Goal: Information Seeking & Learning: Compare options

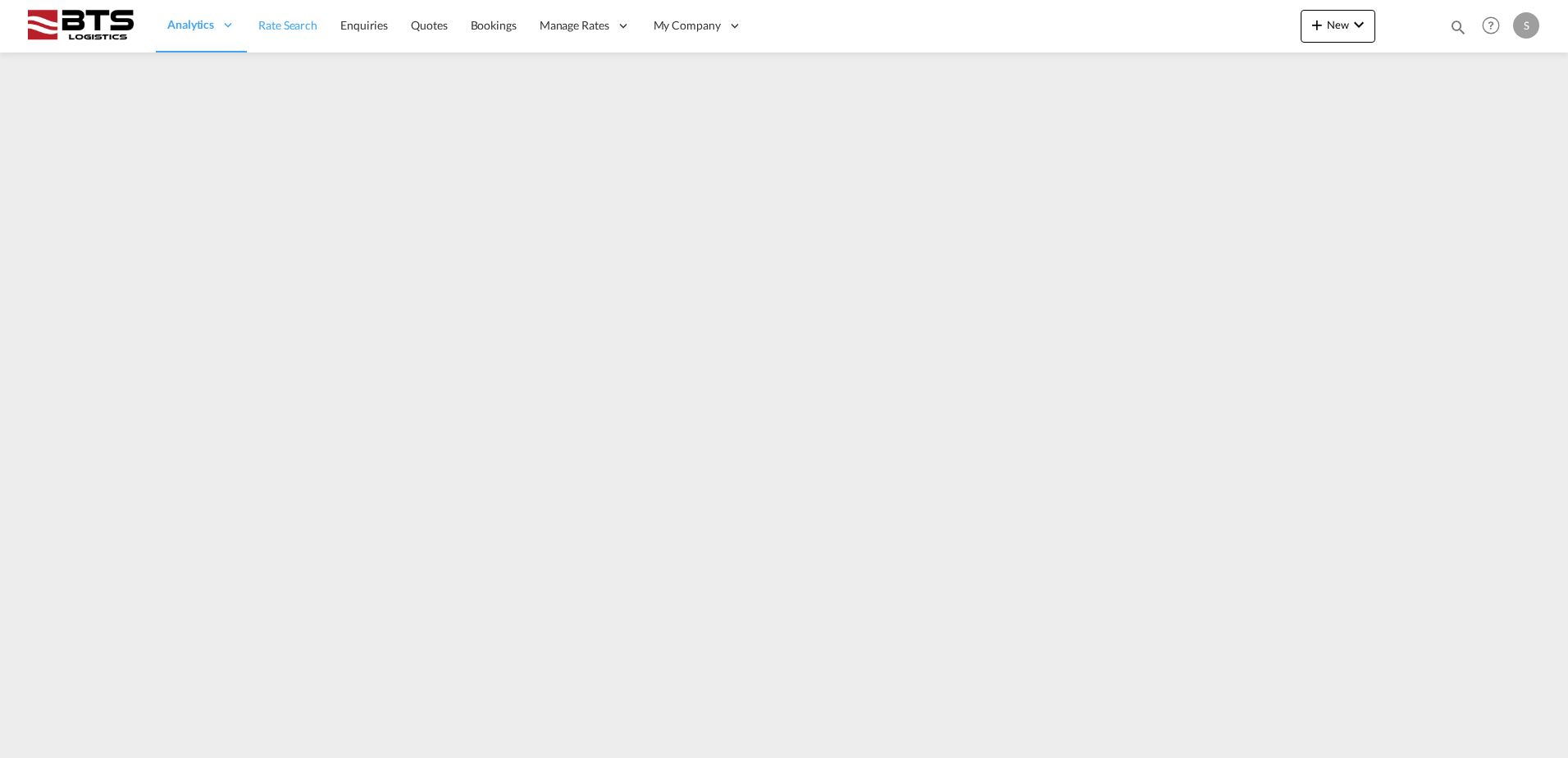
click at [277, 30] on span "Rate Search" at bounding box center [287, 25] width 59 height 14
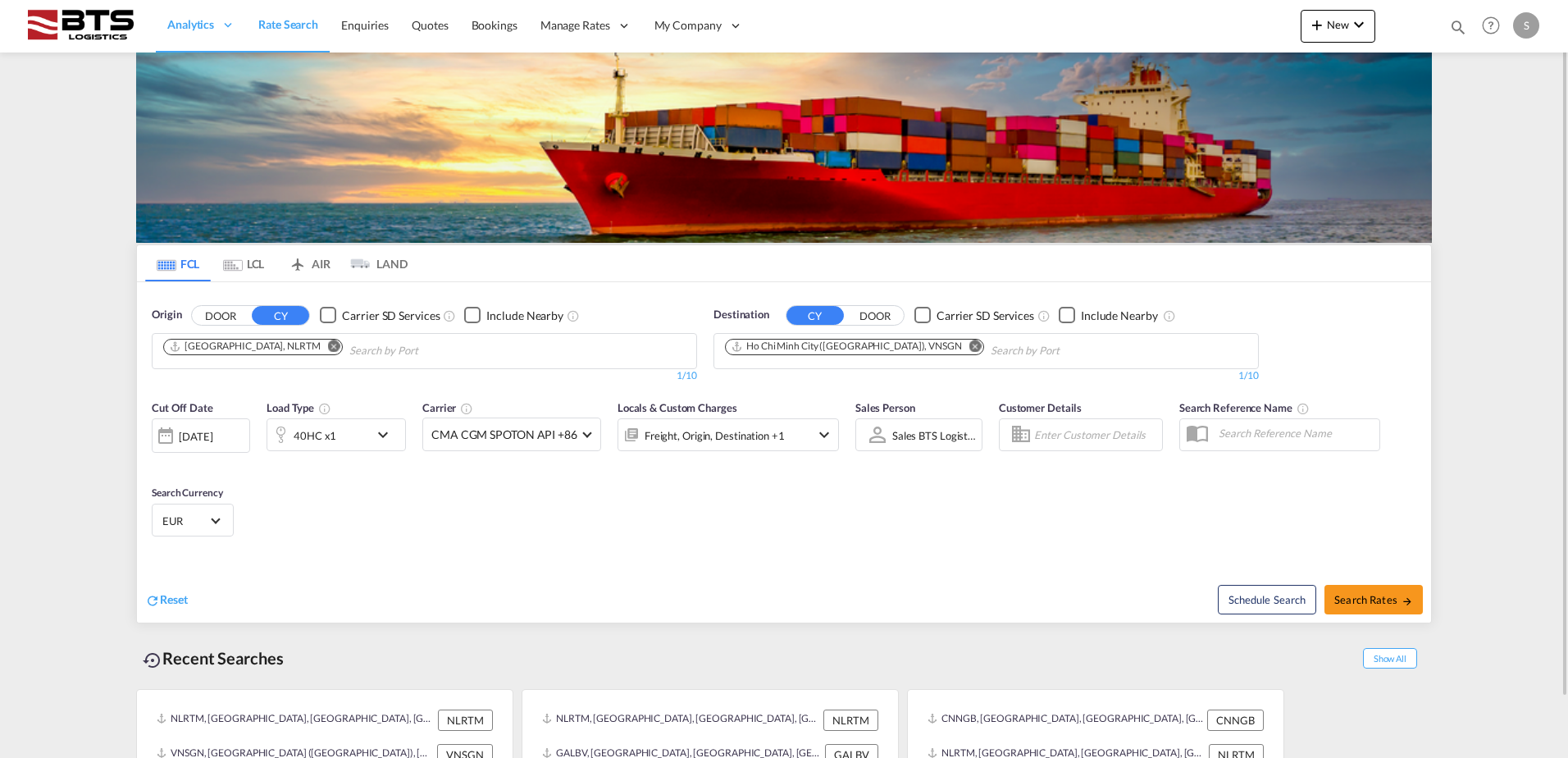
click at [969, 348] on md-icon "Remove" at bounding box center [975, 346] width 12 height 12
click at [800, 350] on input "Chips input." at bounding box center [802, 351] width 156 height 26
click at [795, 349] on body "Analytics Reports Dashboard Rate Search Enquiries Quotes Bookings" at bounding box center [784, 379] width 1568 height 758
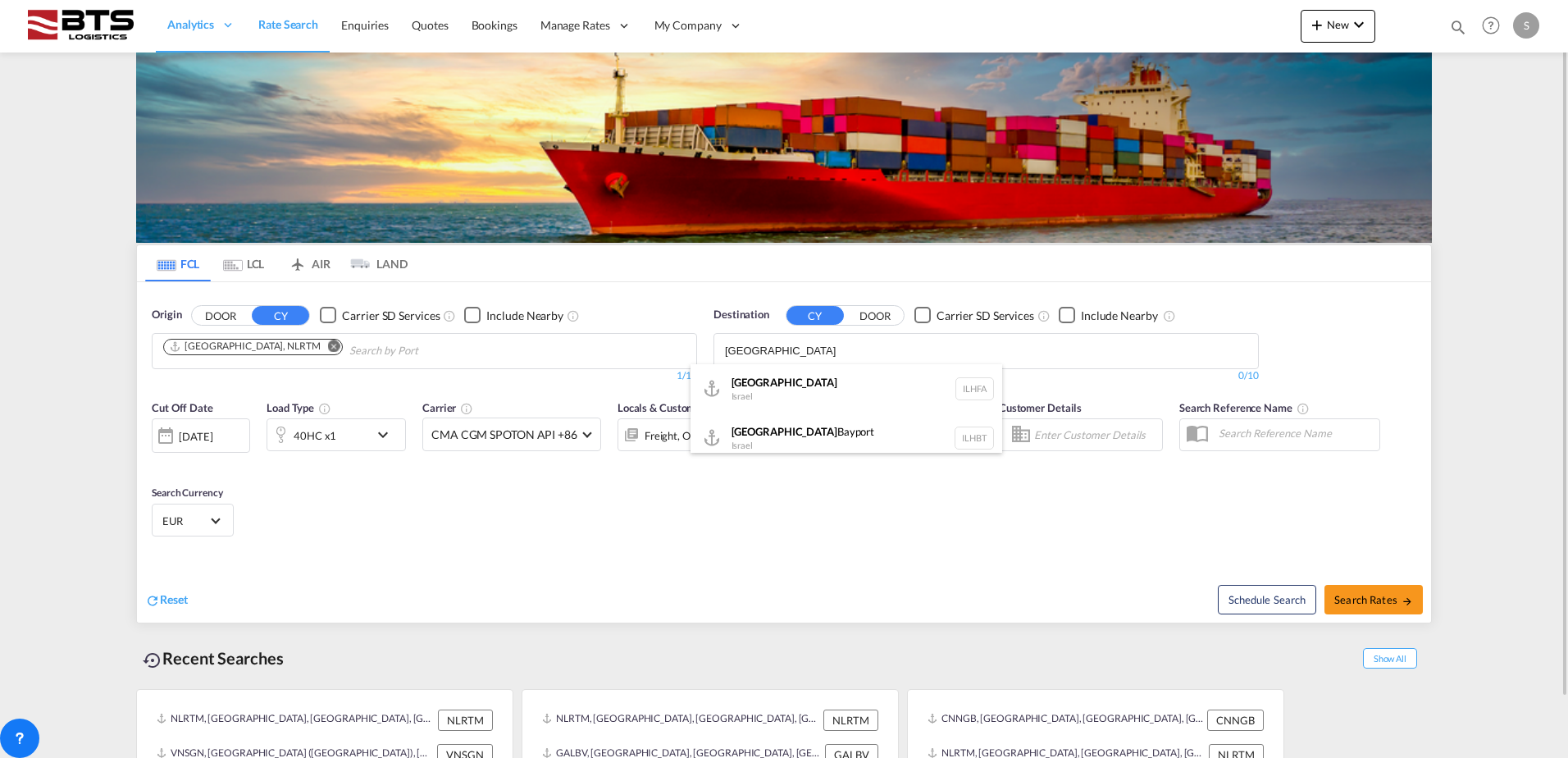
type input "[GEOGRAPHIC_DATA]"
click at [784, 401] on div "Haifa [GEOGRAPHIC_DATA] ILHFA" at bounding box center [846, 389] width 312 height 49
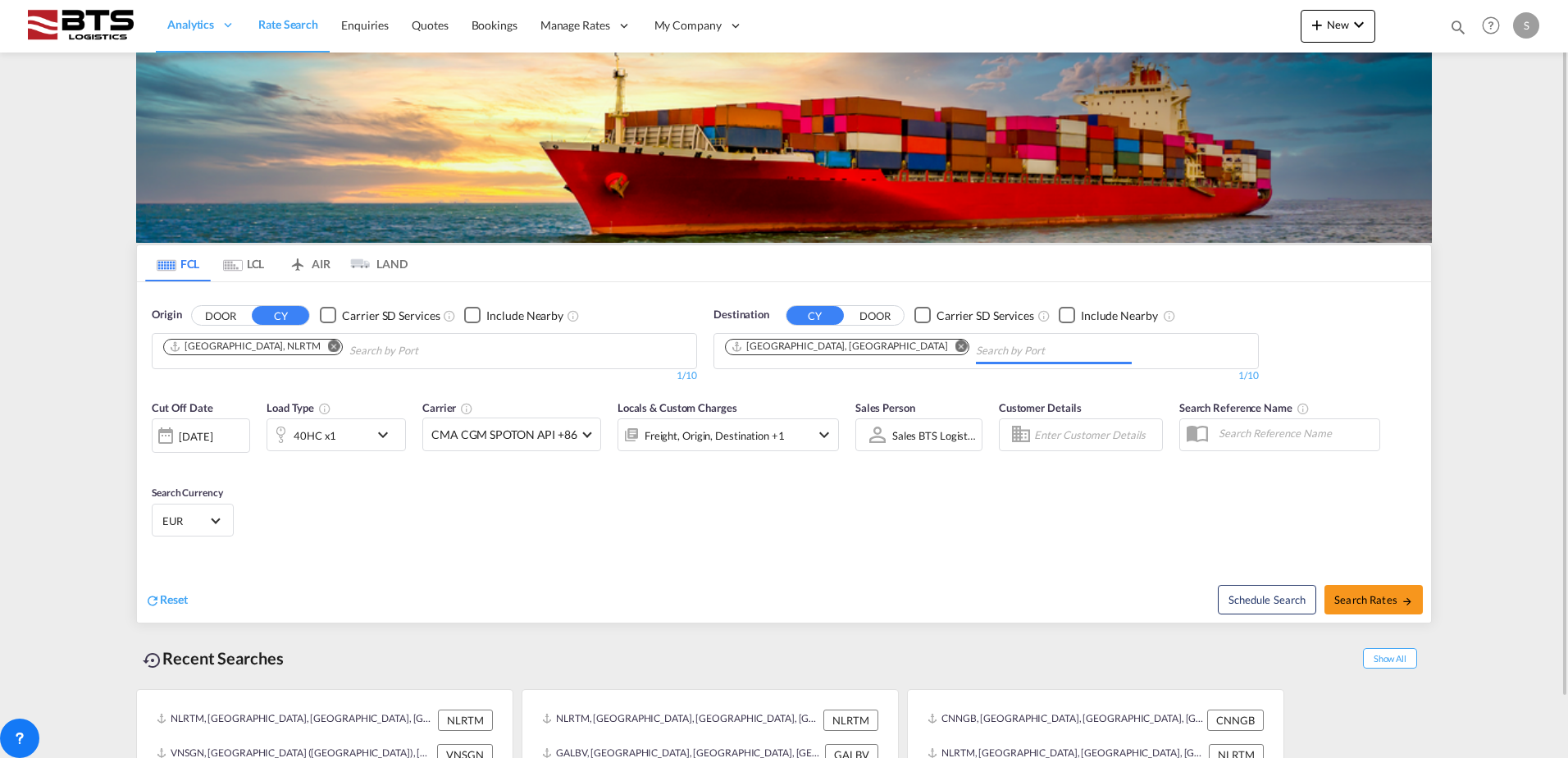
click at [604, 509] on div "Cut Off Date [DATE] [DATE] Load Type 40HC x1 Carrier CMA CGM SPOTON API +86 Onl…" at bounding box center [784, 471] width 1294 height 160
click at [1383, 602] on span "Search Rates" at bounding box center [1373, 599] width 78 height 13
type input "NLRTM to ILHFA / [DATE]"
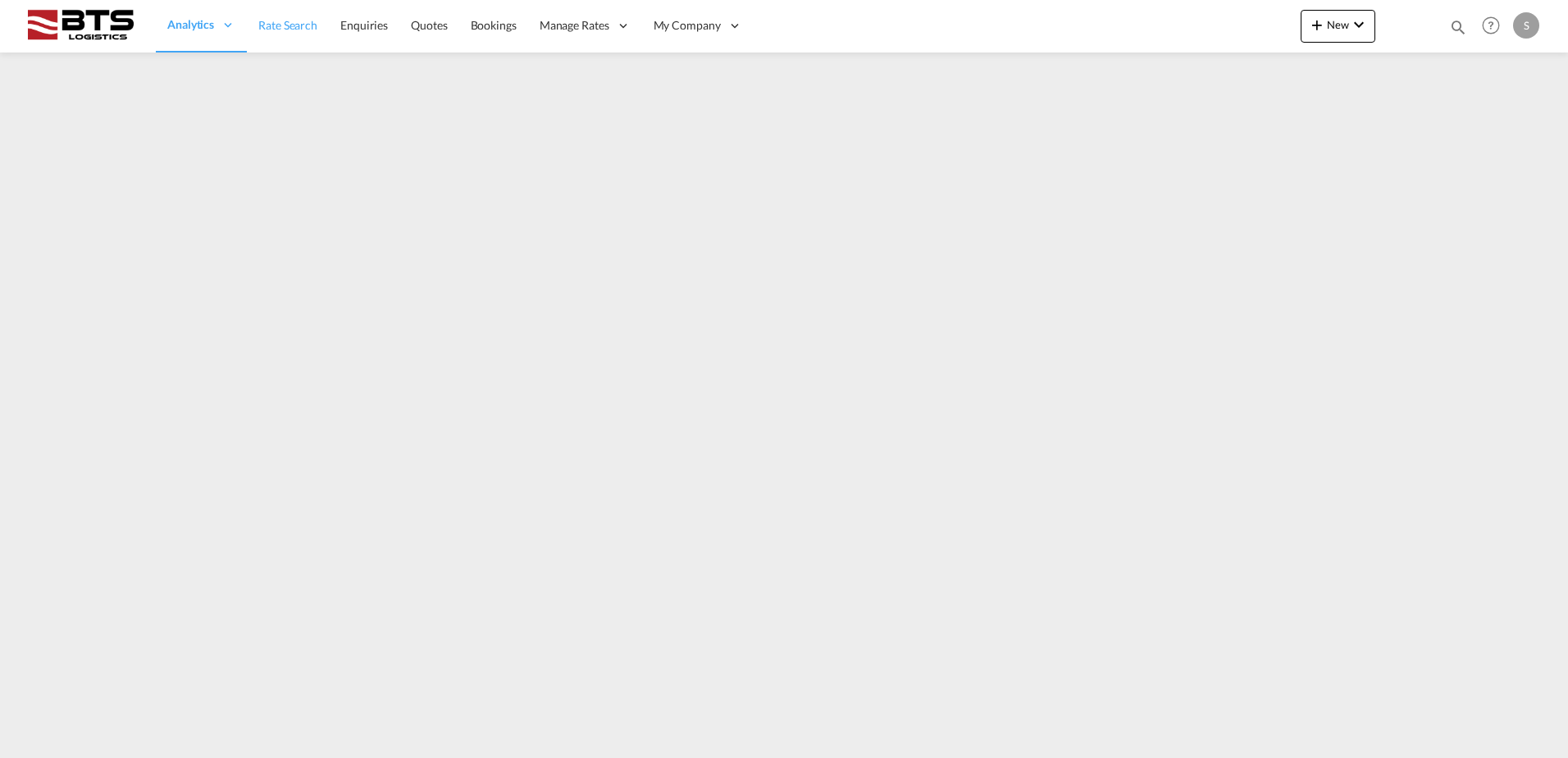
click at [275, 27] on span "Rate Search" at bounding box center [287, 25] width 59 height 14
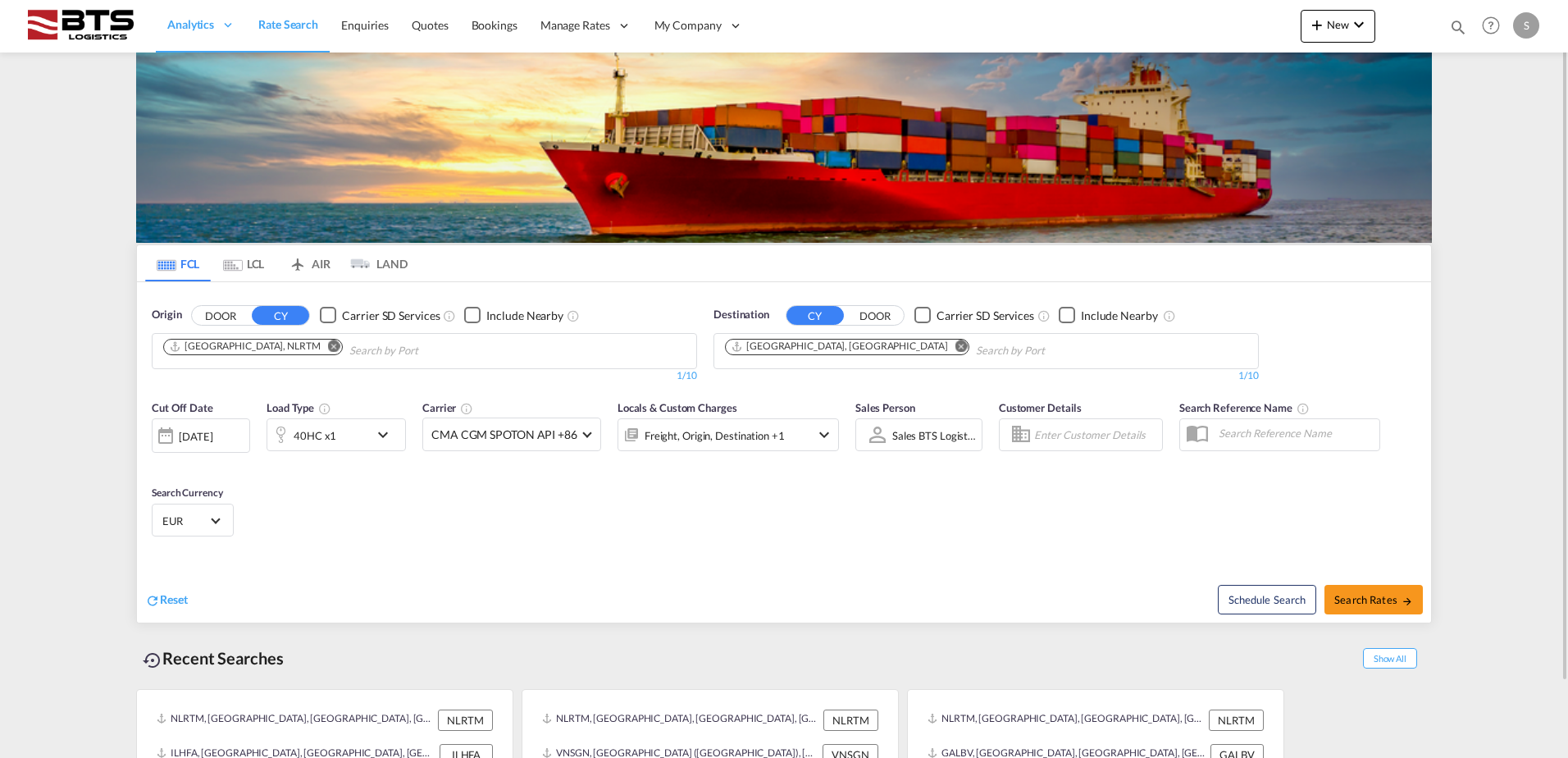
click at [328, 347] on md-icon "Remove" at bounding box center [334, 346] width 12 height 12
click at [231, 344] on body "Analytics Reports Dashboard Rate Search Enquiries Quotes Bookings" at bounding box center [784, 379] width 1568 height 758
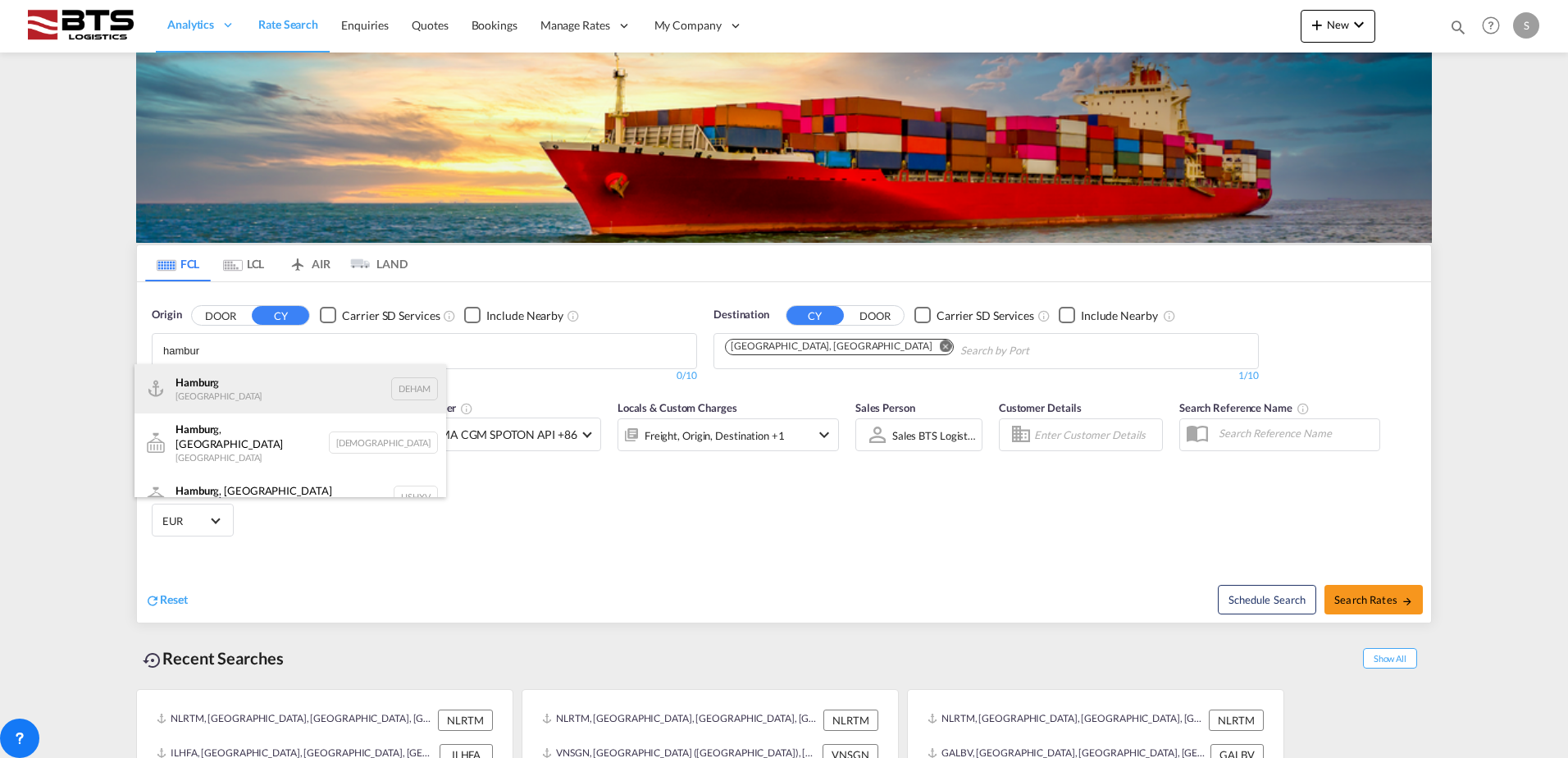
type input "hambur"
click at [207, 389] on div "Hambur g Germany DEHAM" at bounding box center [290, 389] width 312 height 49
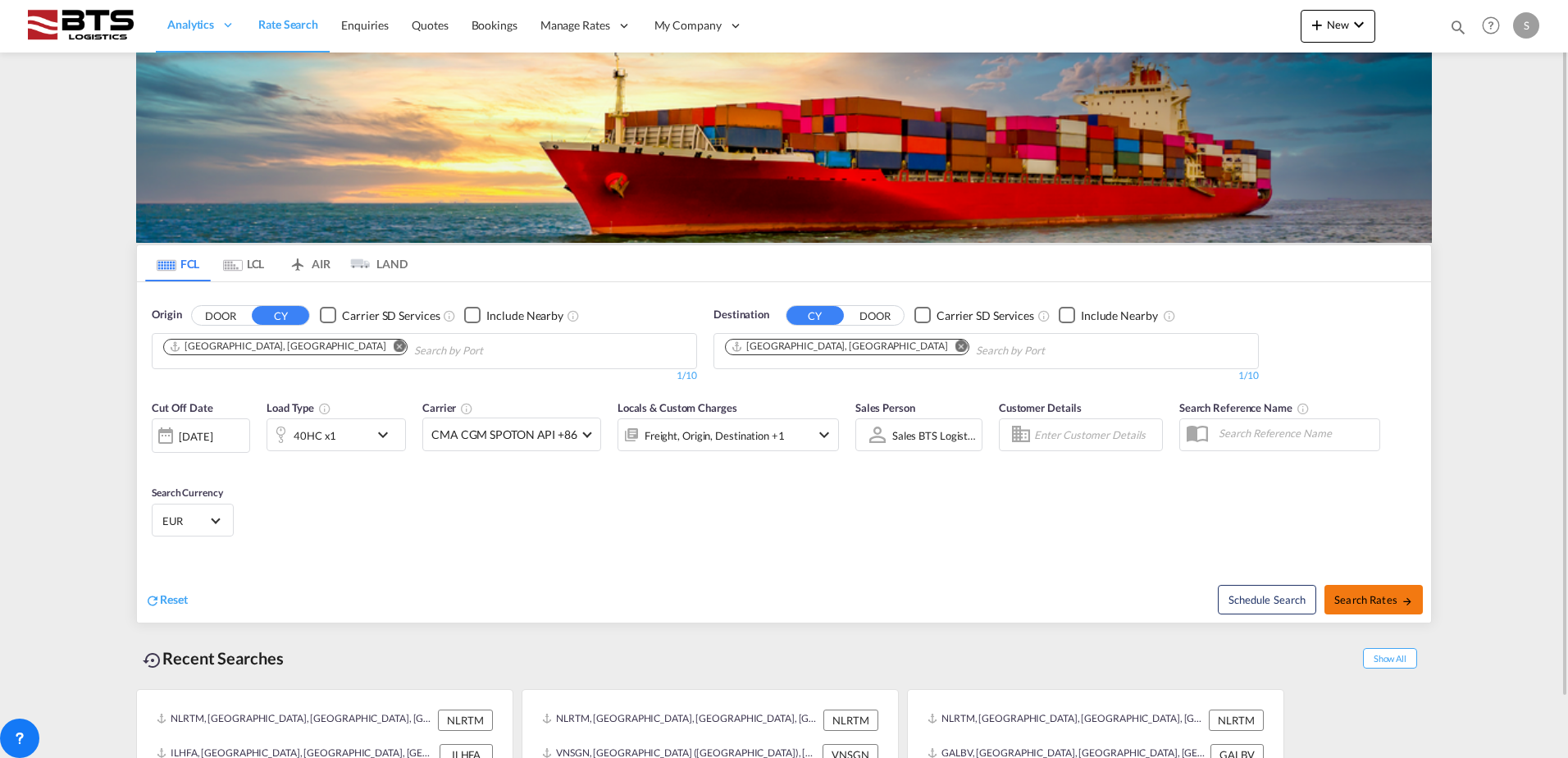
click at [1401, 609] on button "Search Rates" at bounding box center [1373, 600] width 99 height 30
type input "DEHAM to ILHFA / 18 Aug 2025"
